Goal: Task Accomplishment & Management: Manage account settings

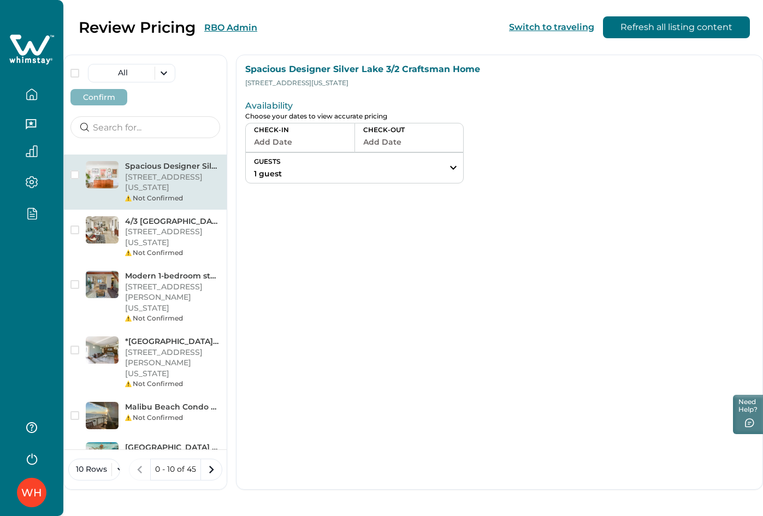
drag, startPoint x: 42, startPoint y: 97, endPoint x: 31, endPoint y: 97, distance: 10.4
click at [32, 97] on button "button" at bounding box center [32, 95] width 46 height 22
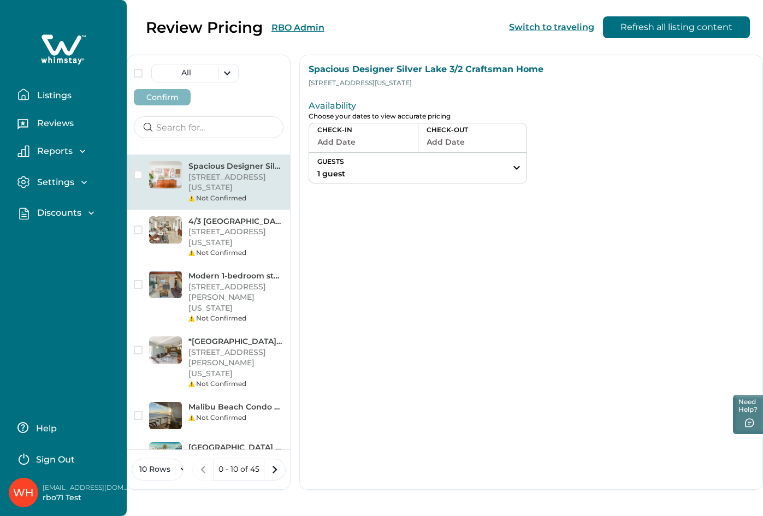
click at [32, 97] on button "Listings" at bounding box center [67, 95] width 101 height 22
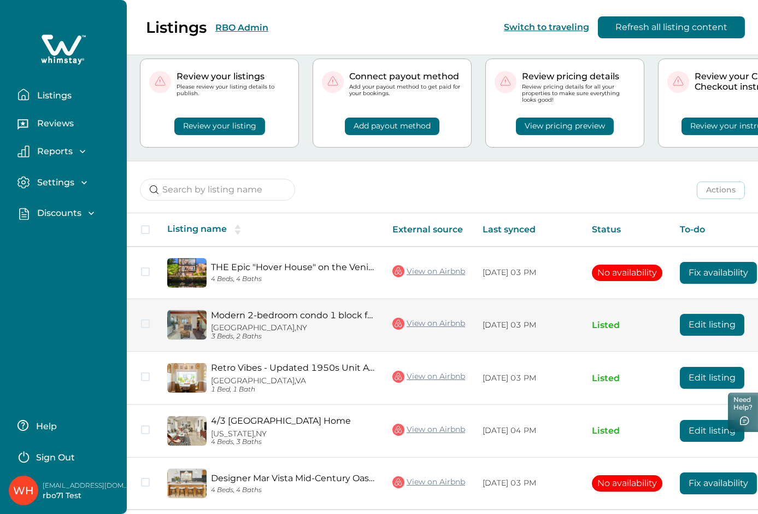
scroll to position [70, 0]
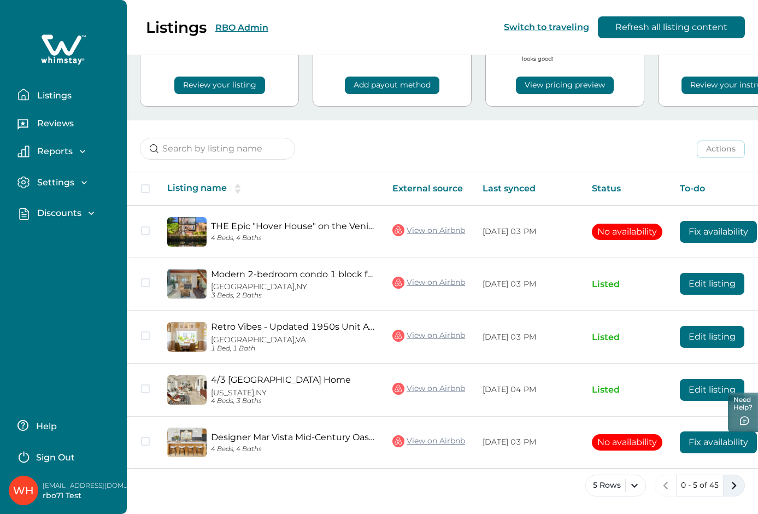
click at [729, 488] on icon "next page" at bounding box center [733, 484] width 15 height 15
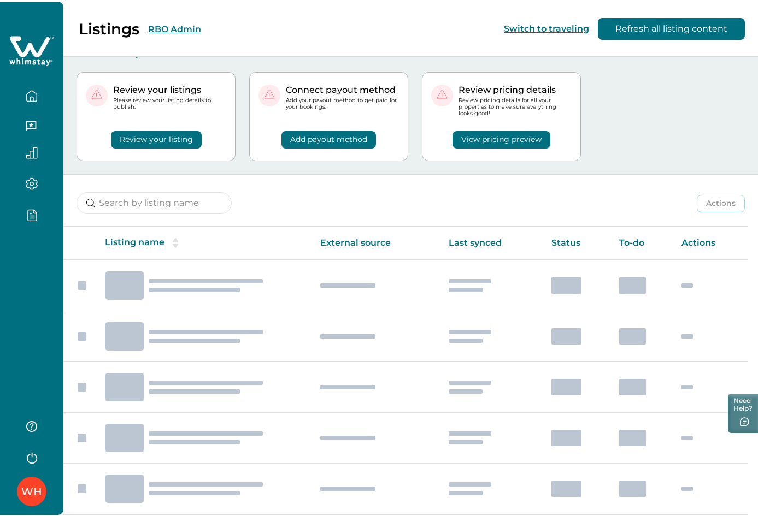
scroll to position [12, 0]
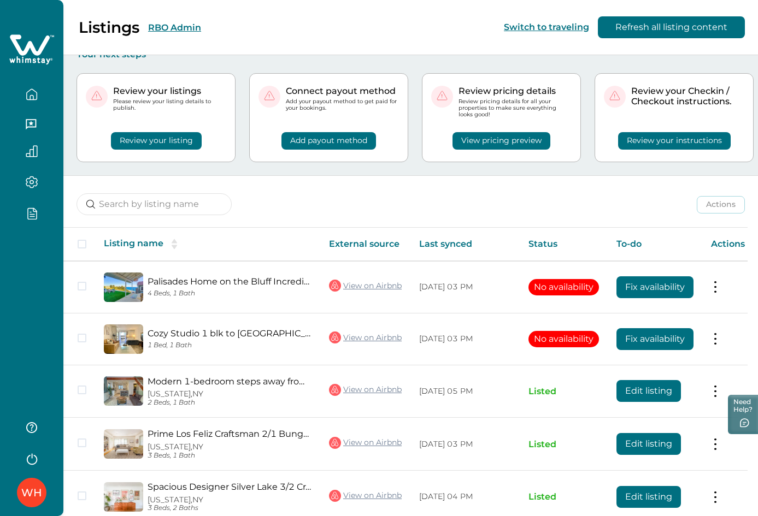
click at [151, 141] on button "Review your listing" at bounding box center [156, 140] width 91 height 17
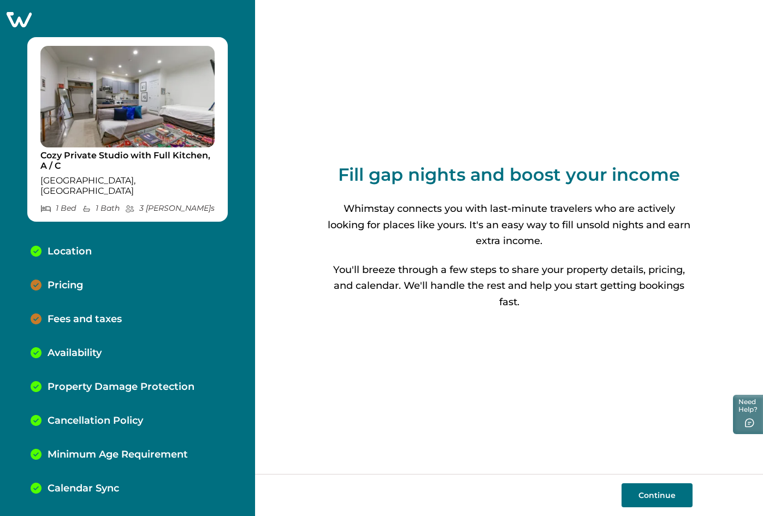
click at [74, 303] on div "Fees and taxes" at bounding box center [127, 320] width 211 height 34
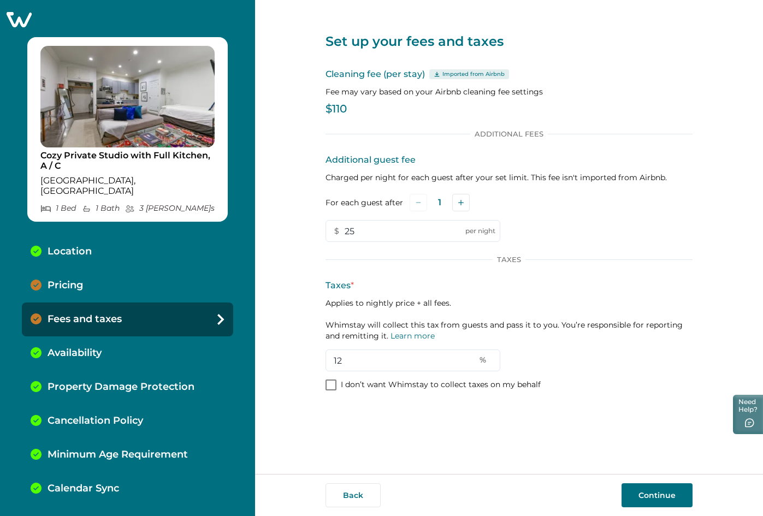
click at [324, 362] on div "Set up your fees and taxes Cleaning fee (per stay) Imported from Airbnb Fee may…" at bounding box center [509, 237] width 508 height 474
type input "15"
click at [632, 491] on button "Continue" at bounding box center [657, 495] width 71 height 24
